Goal: Find contact information: Find contact information

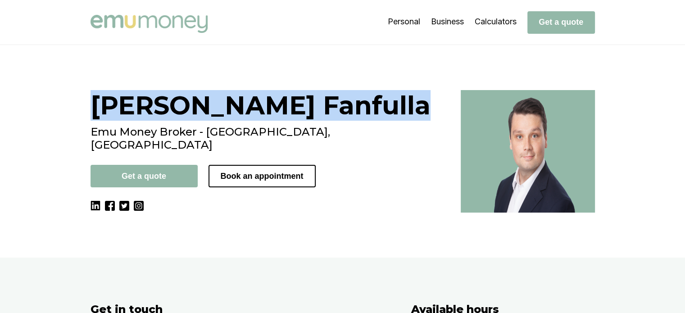
drag, startPoint x: 93, startPoint y: 106, endPoint x: 310, endPoint y: 97, distance: 216.7
click at [310, 97] on div "Jackson Fanfulla Emu Money Broker - Melbourne, VIC Get a quote Book an appointm…" at bounding box center [342, 151] width 540 height 122
copy h1 "Jackson Fanfulla"
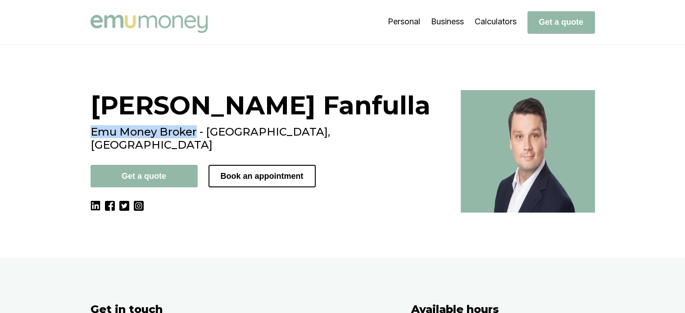
drag, startPoint x: 93, startPoint y: 130, endPoint x: 198, endPoint y: 128, distance: 104.9
click at [198, 128] on div "Jackson Fanfulla Emu Money Broker - Melbourne, VIC Get a quote Book an appointm…" at bounding box center [342, 151] width 540 height 122
copy h2 "Emu Money Broker"
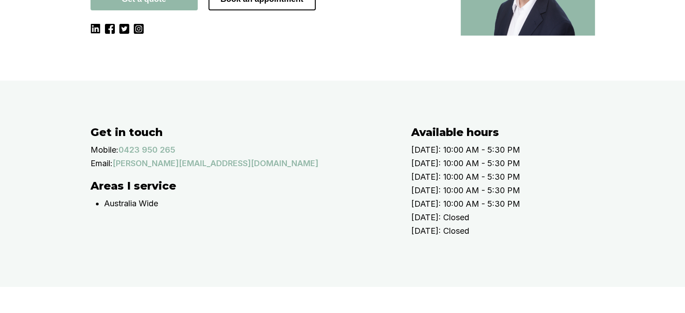
scroll to position [180, 0]
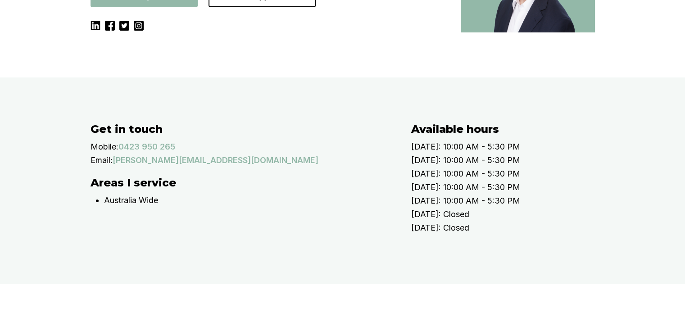
drag, startPoint x: 142, startPoint y: 198, endPoint x: 195, endPoint y: 189, distance: 53.8
click at [200, 167] on div "Get in touch Mobile: 0423 950 265 Email: jackson.fanfulla@emumoney.com.au" at bounding box center [241, 144] width 302 height 45
drag, startPoint x: 182, startPoint y: 194, endPoint x: 137, endPoint y: 192, distance: 45.0
click at [124, 153] on div "Mobile: 0423 950 265" at bounding box center [241, 147] width 302 height 14
copy p "0423 950 265"
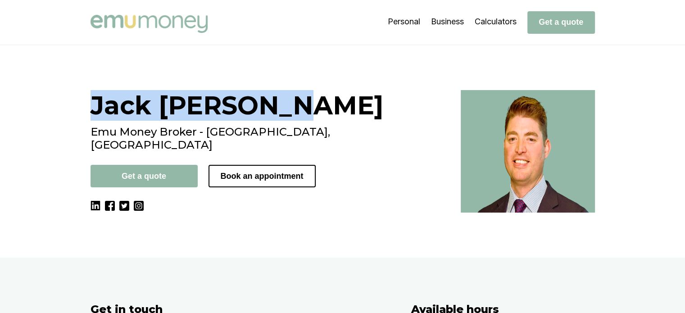
drag, startPoint x: 95, startPoint y: 103, endPoint x: 290, endPoint y: 108, distance: 194.5
click at [306, 110] on h1 "[PERSON_NAME]" at bounding box center [269, 105] width 359 height 31
copy h1 "[PERSON_NAME]"
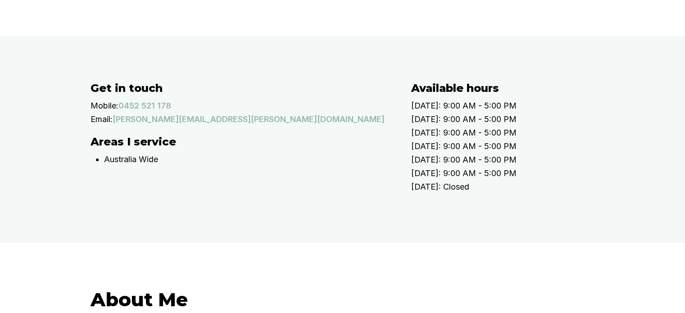
scroll to position [225, 0]
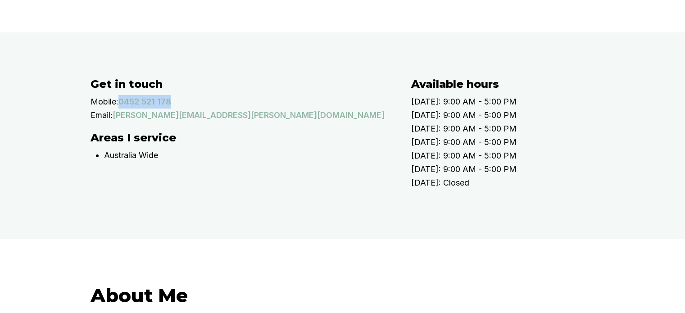
drag, startPoint x: 186, startPoint y: 154, endPoint x: 124, endPoint y: 153, distance: 61.7
click at [124, 108] on div "Mobile: [PHONE_NUMBER]" at bounding box center [241, 102] width 302 height 14
copy p "0452 521 178"
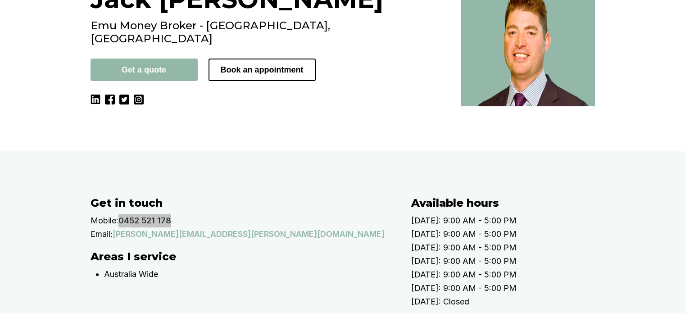
scroll to position [45, 0]
